Goal: Register for event/course

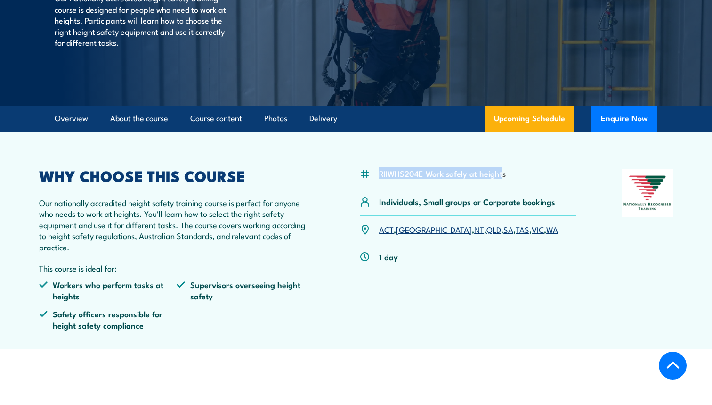
drag, startPoint x: 503, startPoint y: 176, endPoint x: 372, endPoint y: 174, distance: 131.0
click at [372, 174] on div "RIIWHS204E Work safely at heights" at bounding box center [468, 178] width 217 height 19
click at [518, 172] on div "RIIWHS204E Work safely at heights" at bounding box center [468, 178] width 217 height 19
drag, startPoint x: 518, startPoint y: 172, endPoint x: 366, endPoint y: 174, distance: 151.7
click at [366, 174] on div "RIIWHS204E Work safely at heights" at bounding box center [468, 178] width 217 height 19
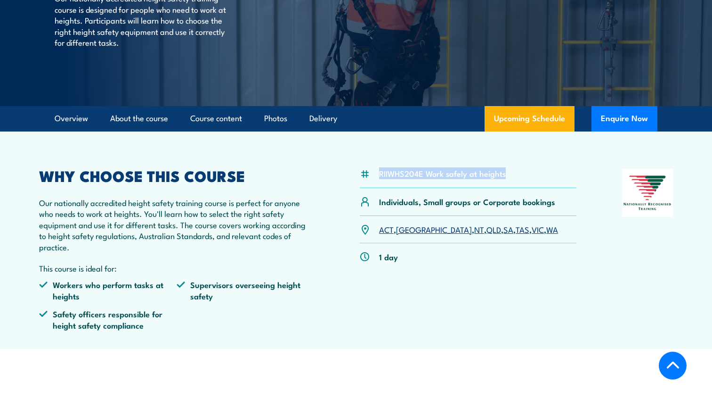
copy div "RIIWHS204E Work safely at heights"
click at [516, 227] on link "TAS" at bounding box center [523, 228] width 14 height 11
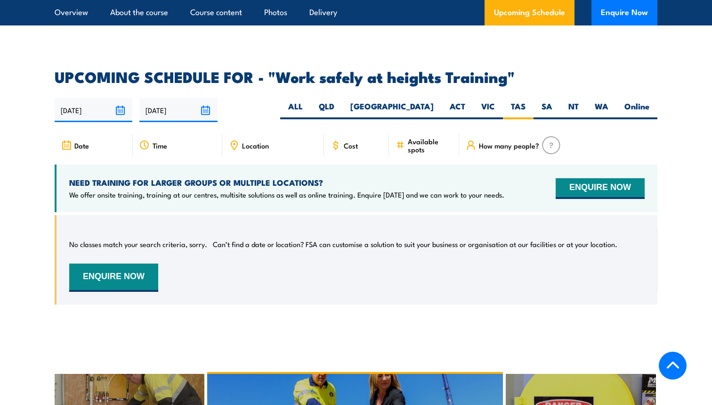
scroll to position [1436, 0]
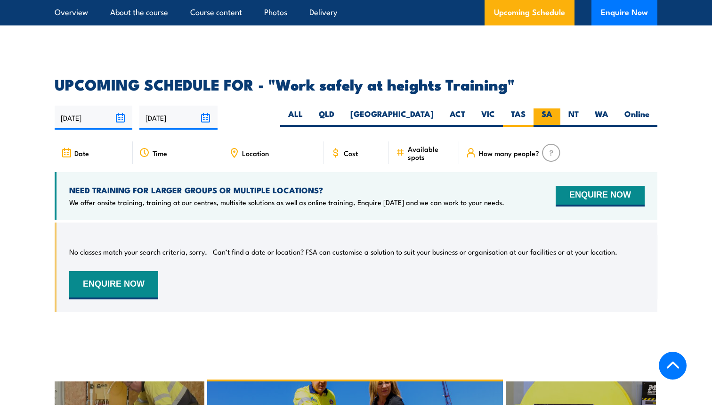
click at [539, 108] on label "SA" at bounding box center [547, 117] width 27 height 18
click at [553, 108] on input "SA" at bounding box center [556, 111] width 6 height 6
radio input "true"
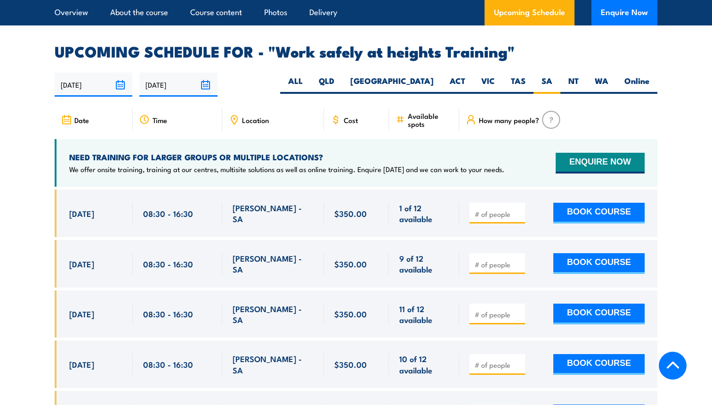
scroll to position [1472, 0]
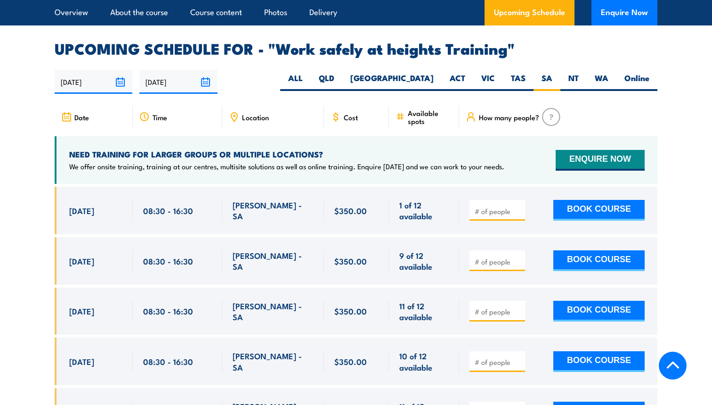
click at [490, 200] on div at bounding box center [498, 210] width 56 height 21
click at [505, 206] on input "number" at bounding box center [498, 210] width 47 height 9
type input "2222"
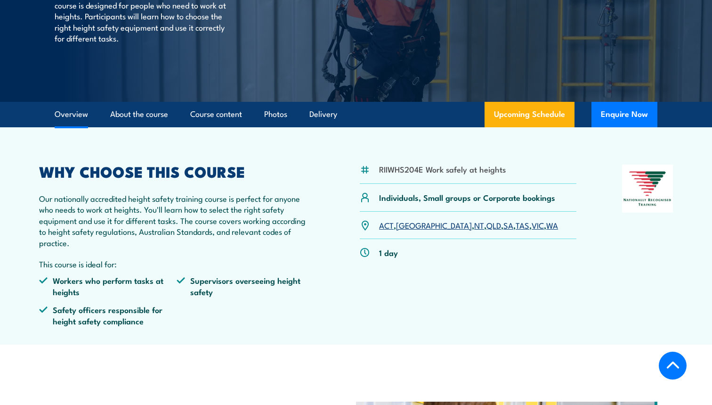
scroll to position [254, 0]
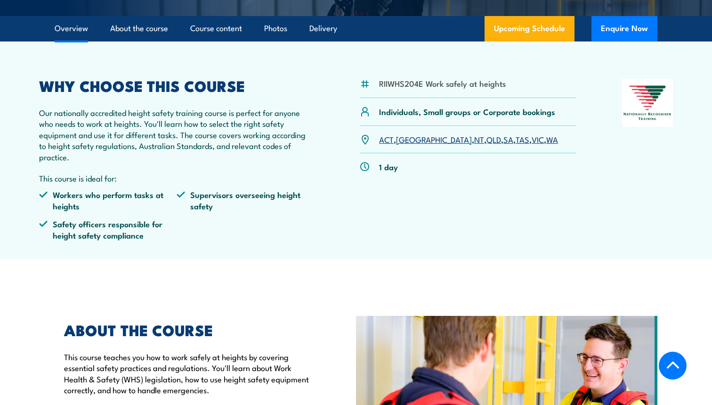
click at [504, 137] on link "SA" at bounding box center [509, 138] width 10 height 11
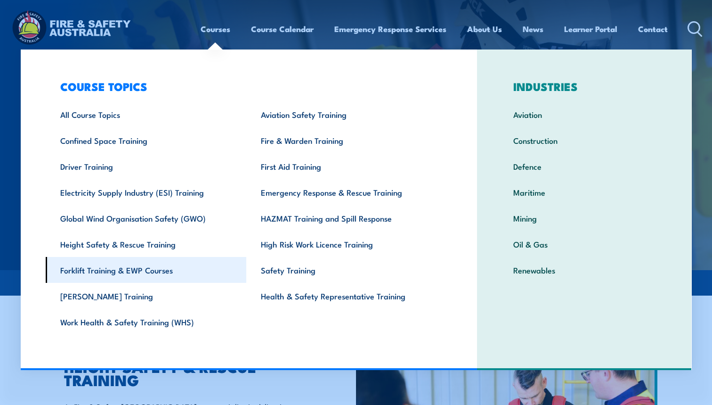
click at [147, 276] on link "Forklift Training & EWP Courses" at bounding box center [146, 270] width 201 height 26
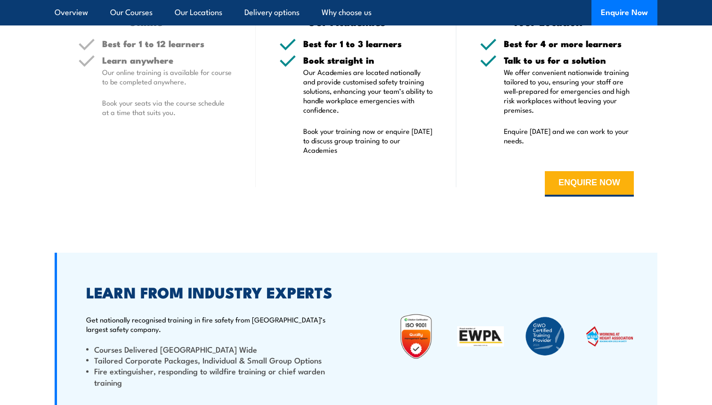
scroll to position [2223, 0]
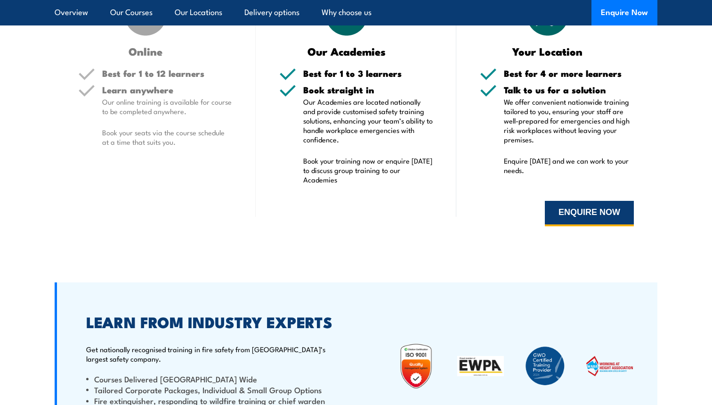
click at [600, 203] on button "ENQUIRE NOW" at bounding box center [589, 213] width 89 height 25
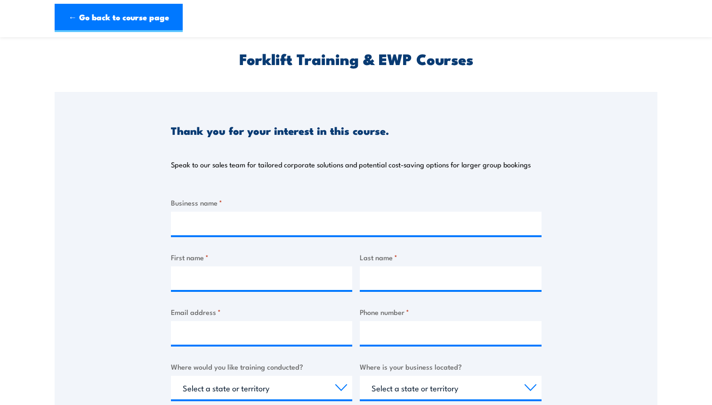
scroll to position [37, 0]
